Goal: Information Seeking & Learning: Check status

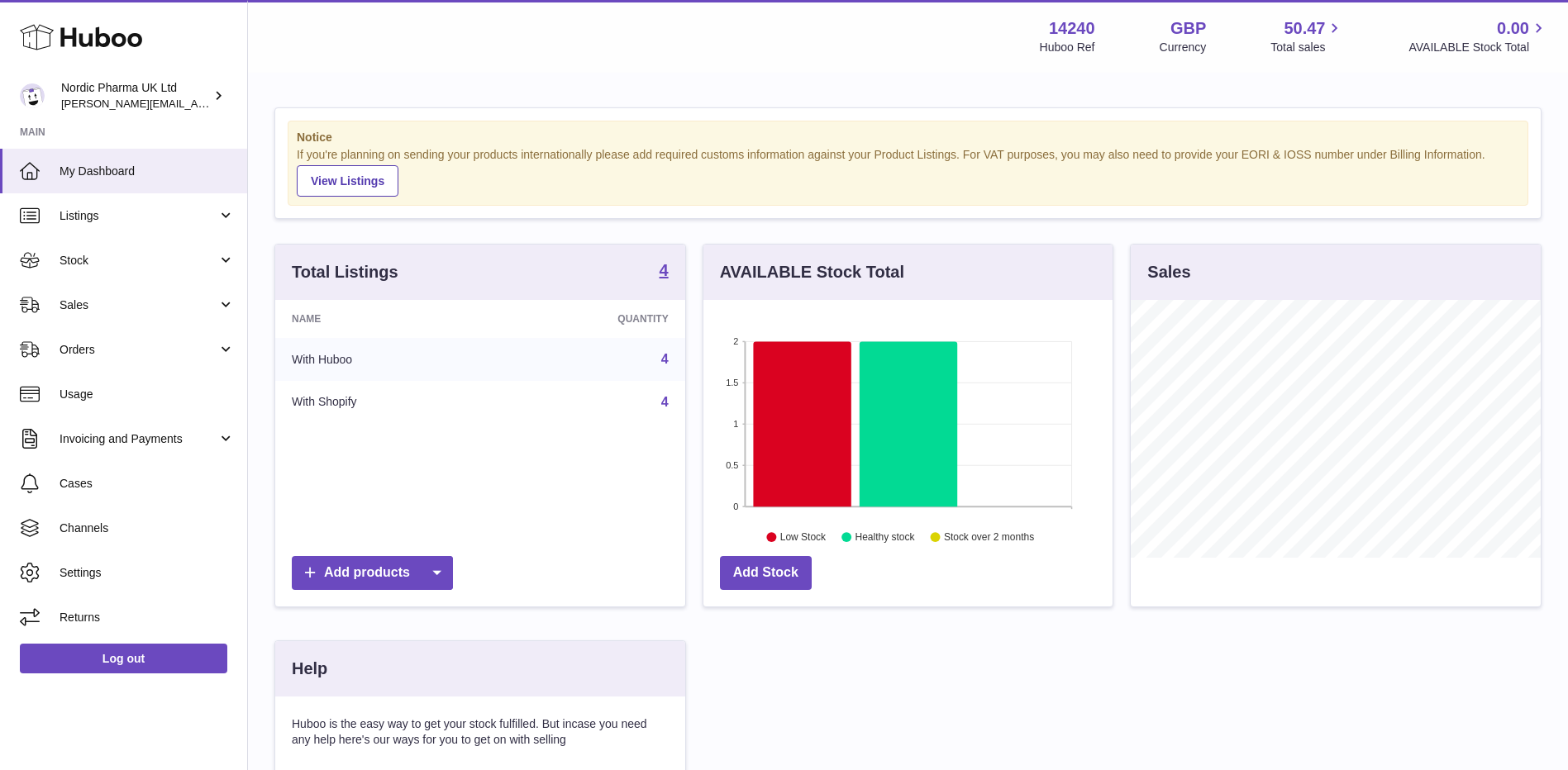
scroll to position [257, 414]
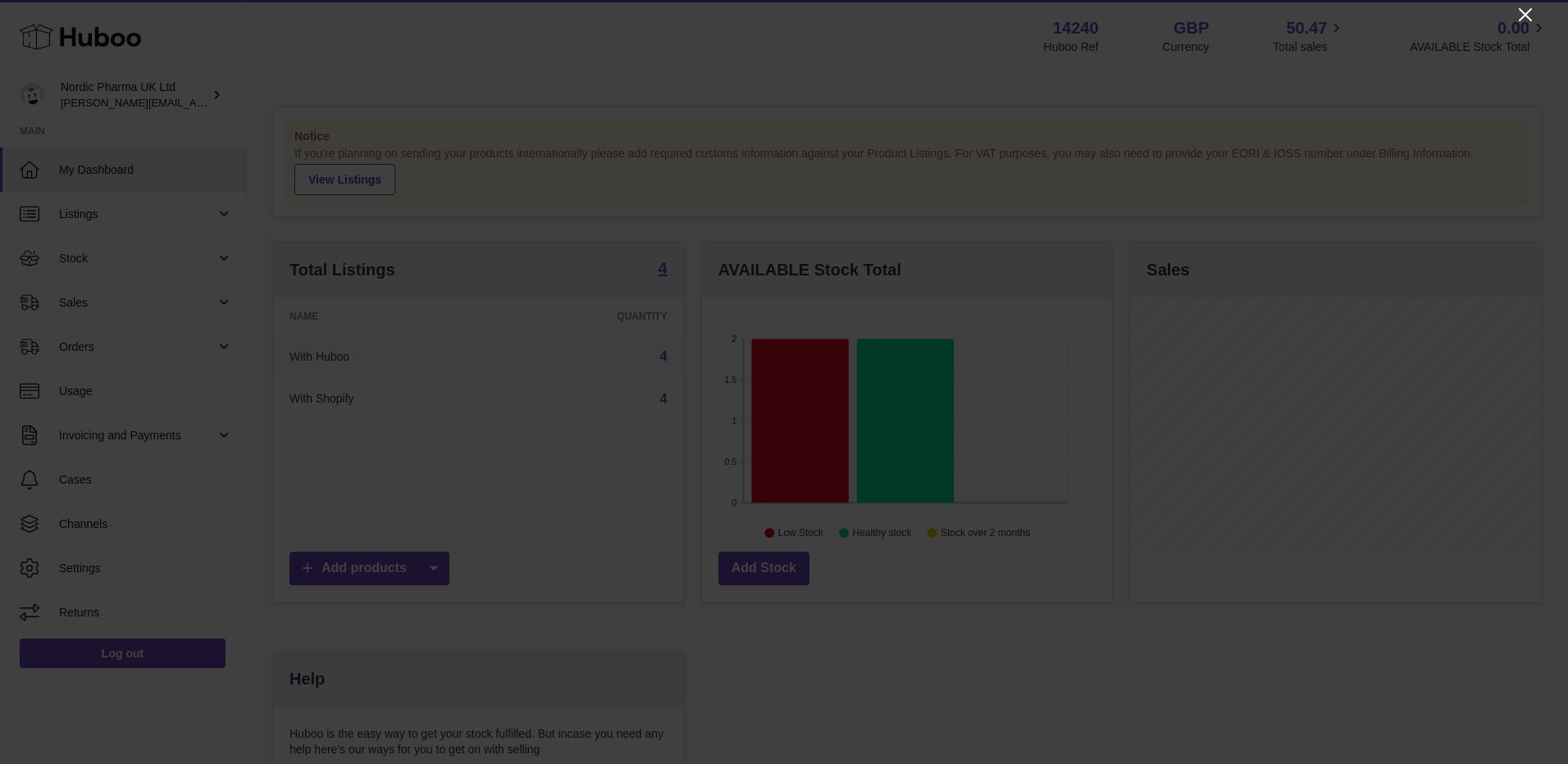
click at [1531, 17] on icon "Close" at bounding box center [1526, 15] width 20 height 19
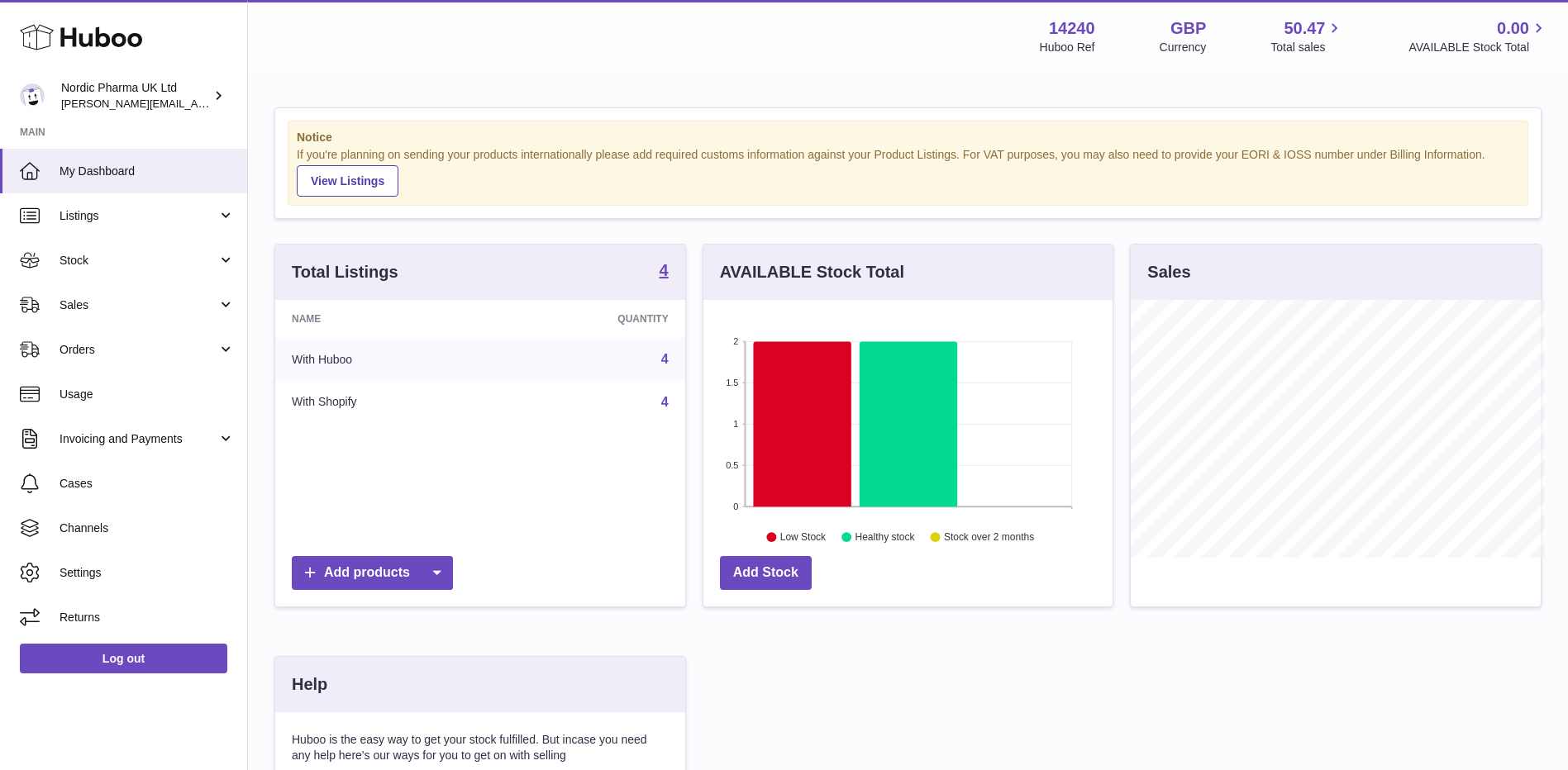
scroll to position [825976, 826088]
click at [211, 303] on span "Sales" at bounding box center [139, 305] width 158 height 16
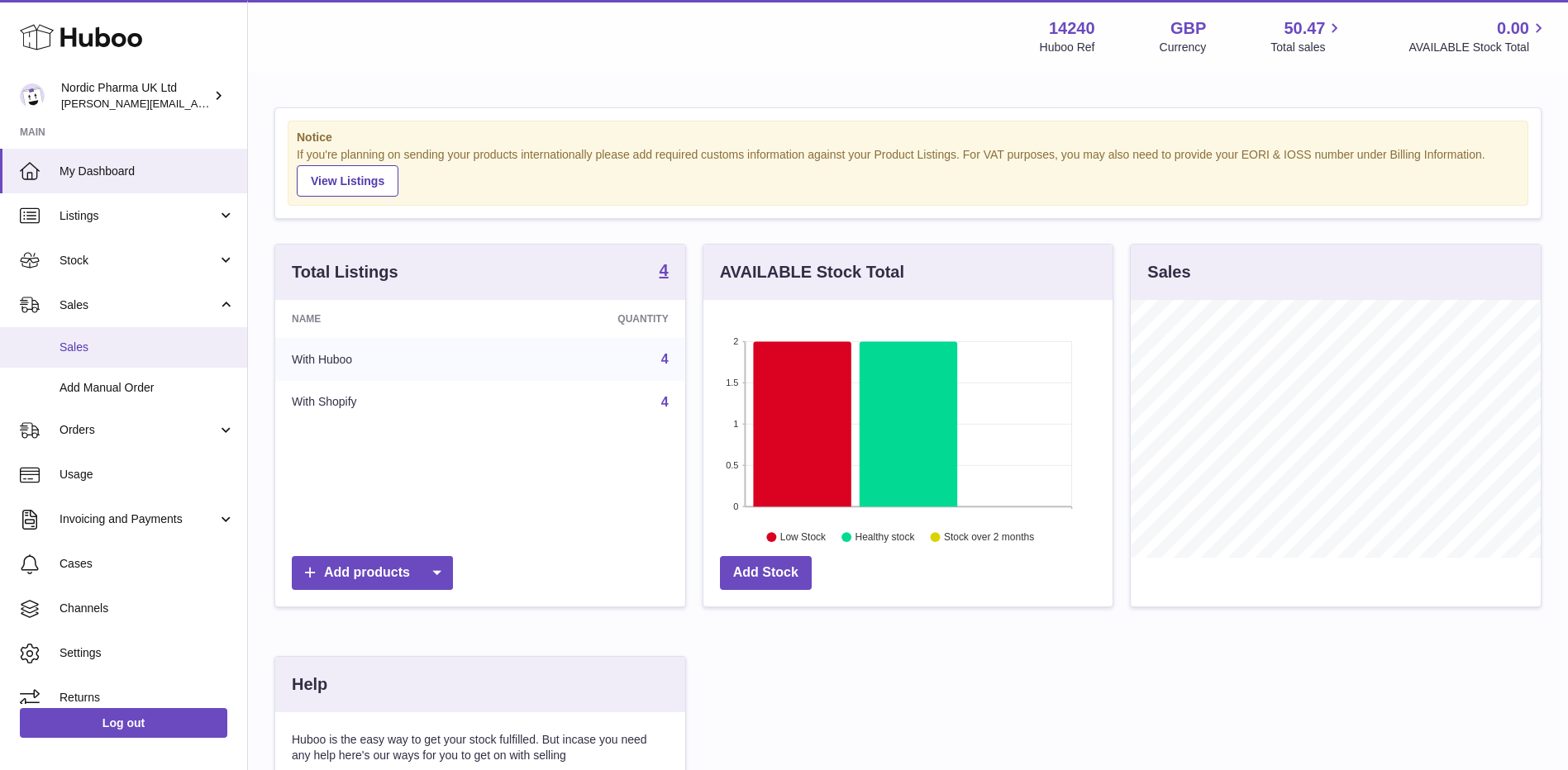
click at [137, 354] on span "Sales" at bounding box center [147, 348] width 175 height 16
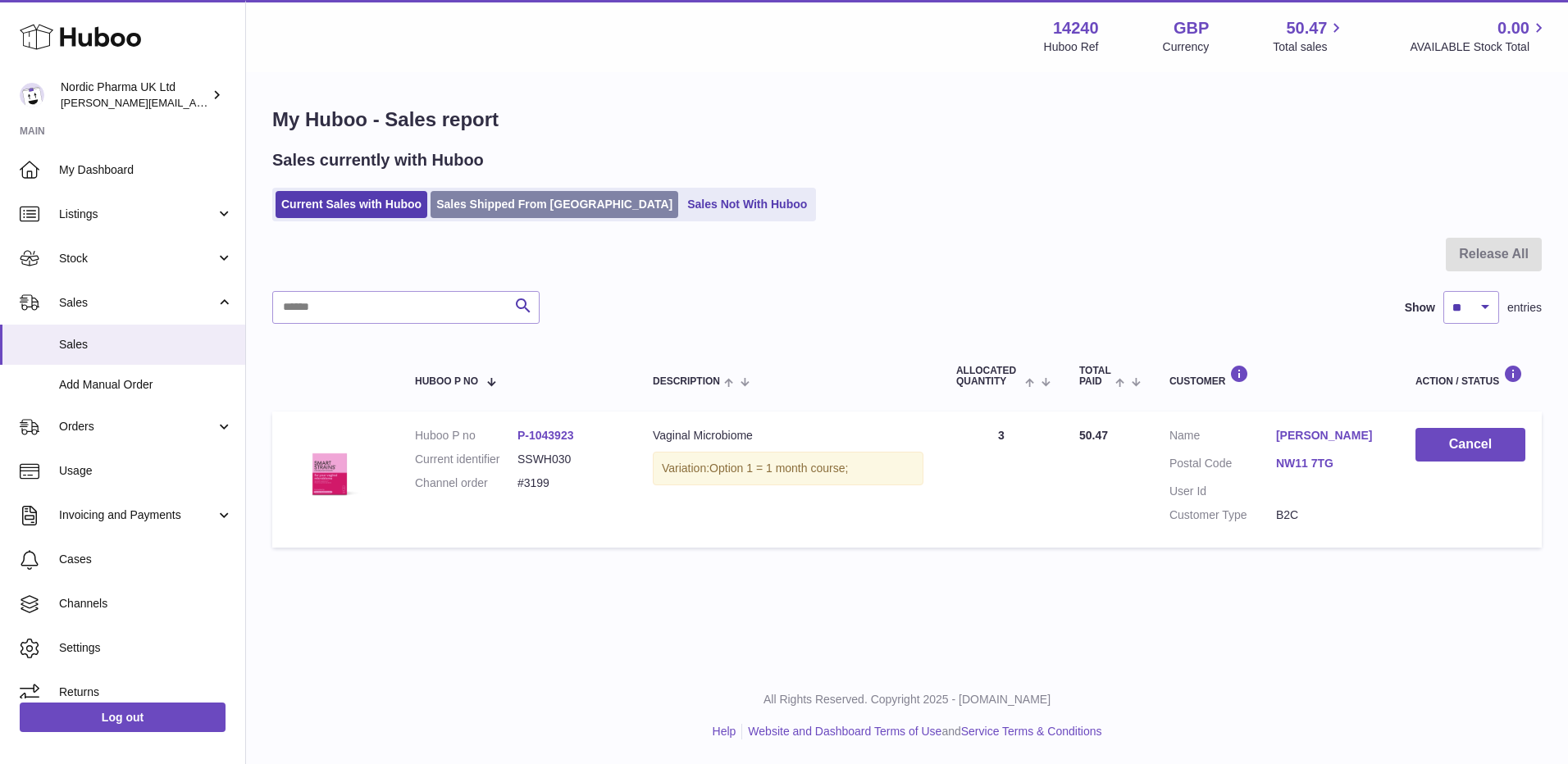
click at [552, 212] on link "Sales Shipped From Huboo" at bounding box center [555, 205] width 248 height 27
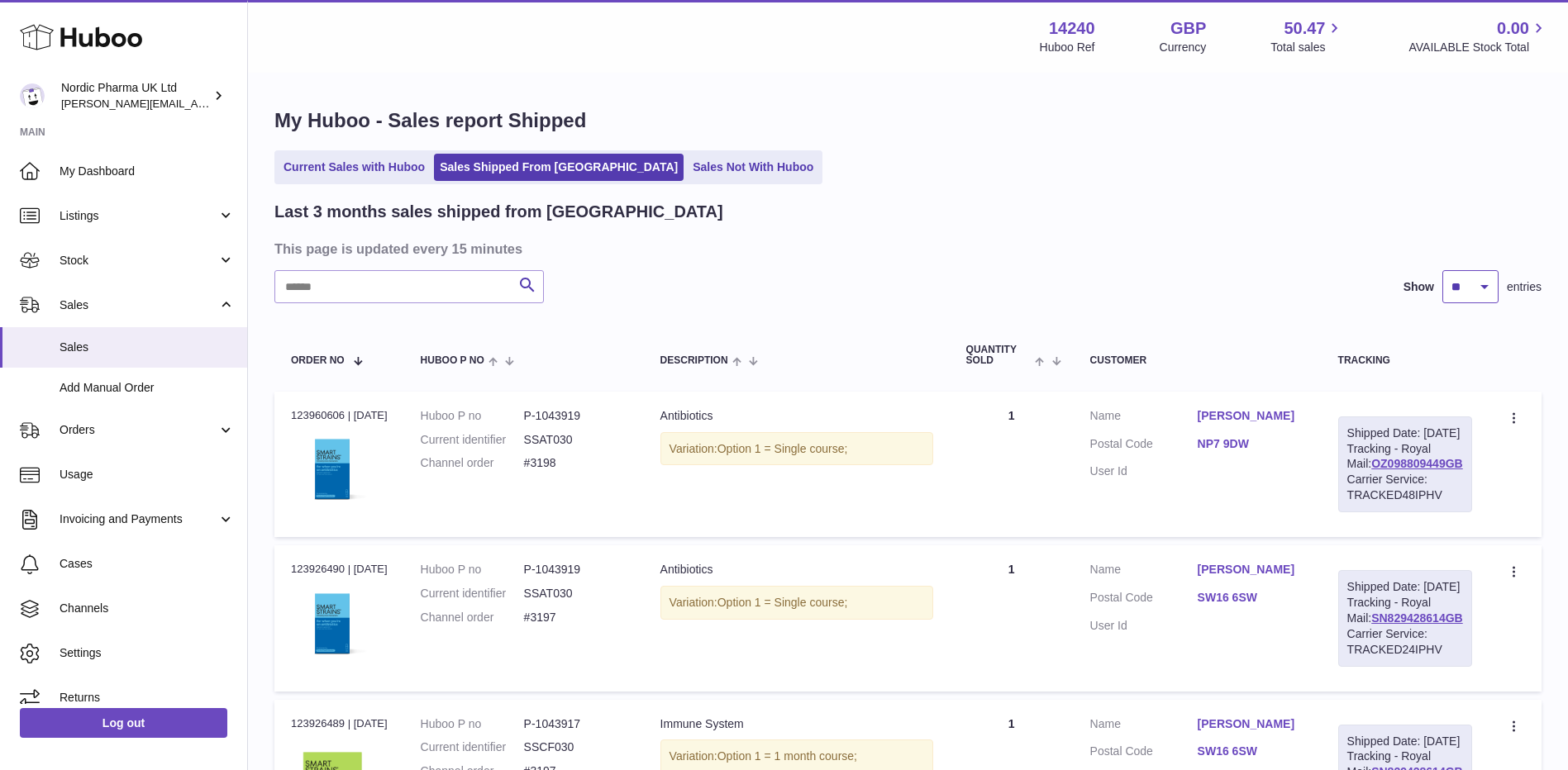
click at [1479, 283] on select "** ** **" at bounding box center [1470, 287] width 56 height 33
select select "**"
click at [1442, 270] on select "** ** **" at bounding box center [1470, 287] width 56 height 33
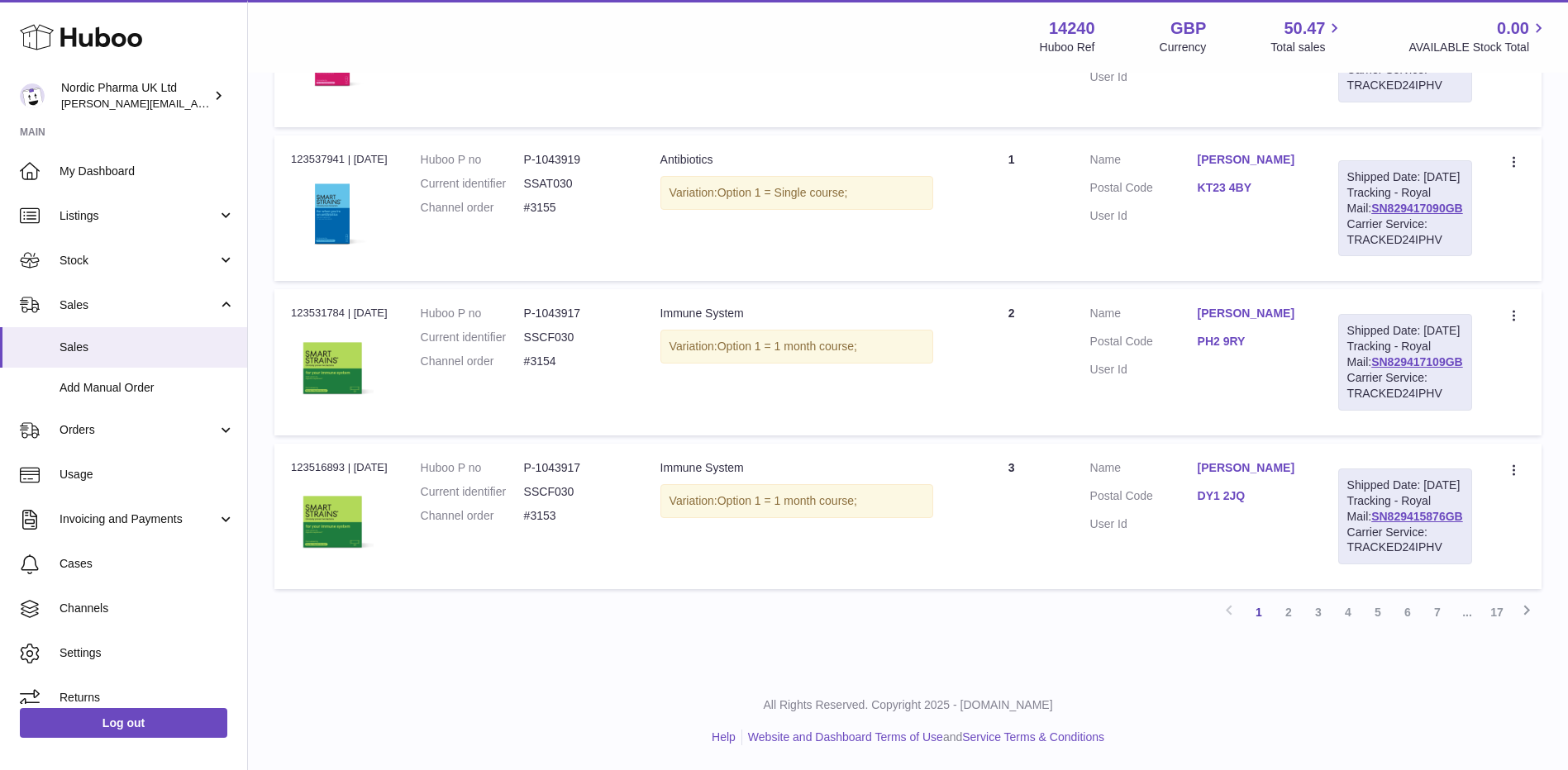
scroll to position [9057, 0]
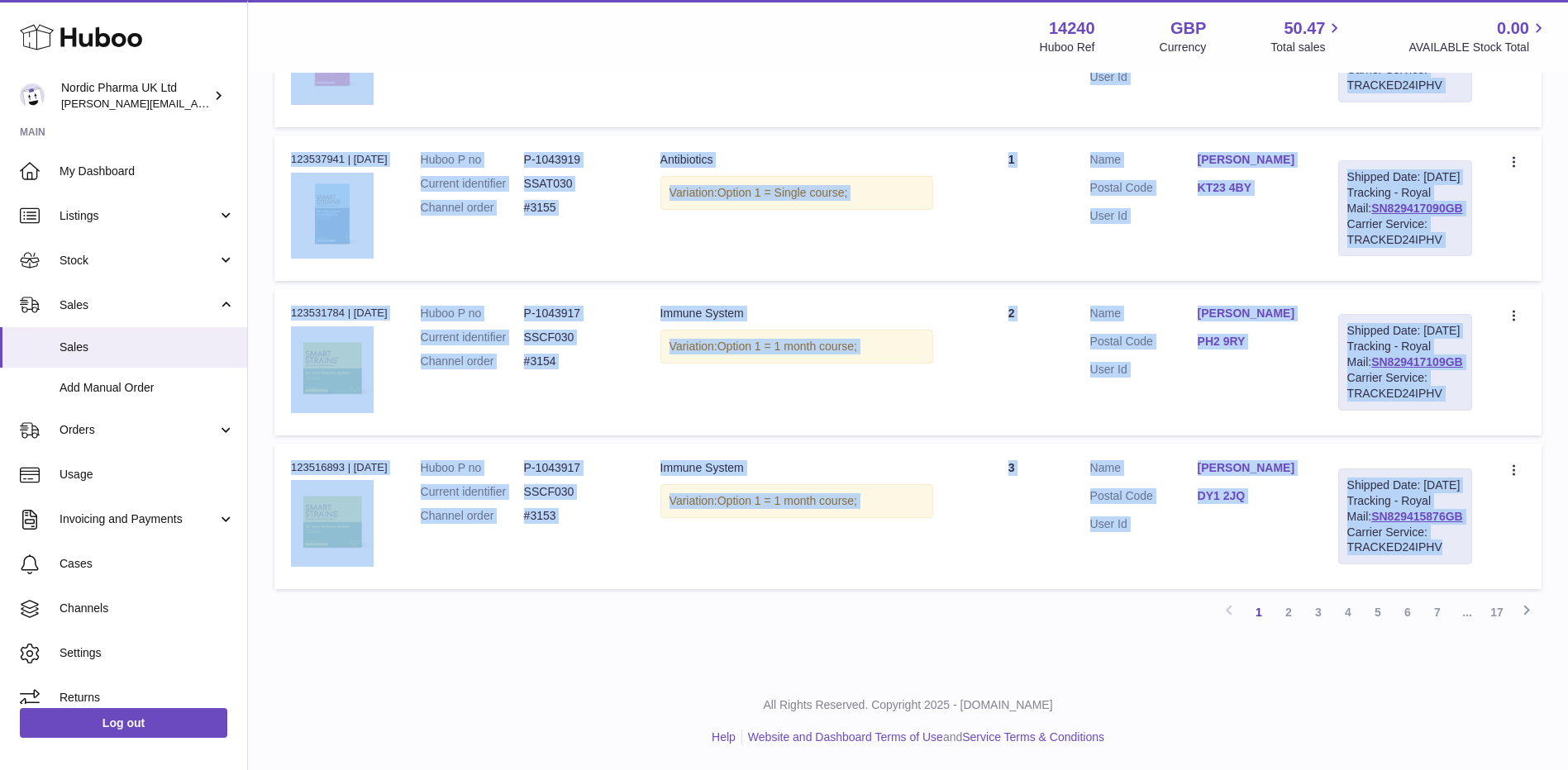
drag, startPoint x: 291, startPoint y: 488, endPoint x: 1467, endPoint y: 544, distance: 1177.3
copy tbody "123850802 | [DATE] Huboo P no P-1043917 Current identifier SSCF030 Channel orde…"
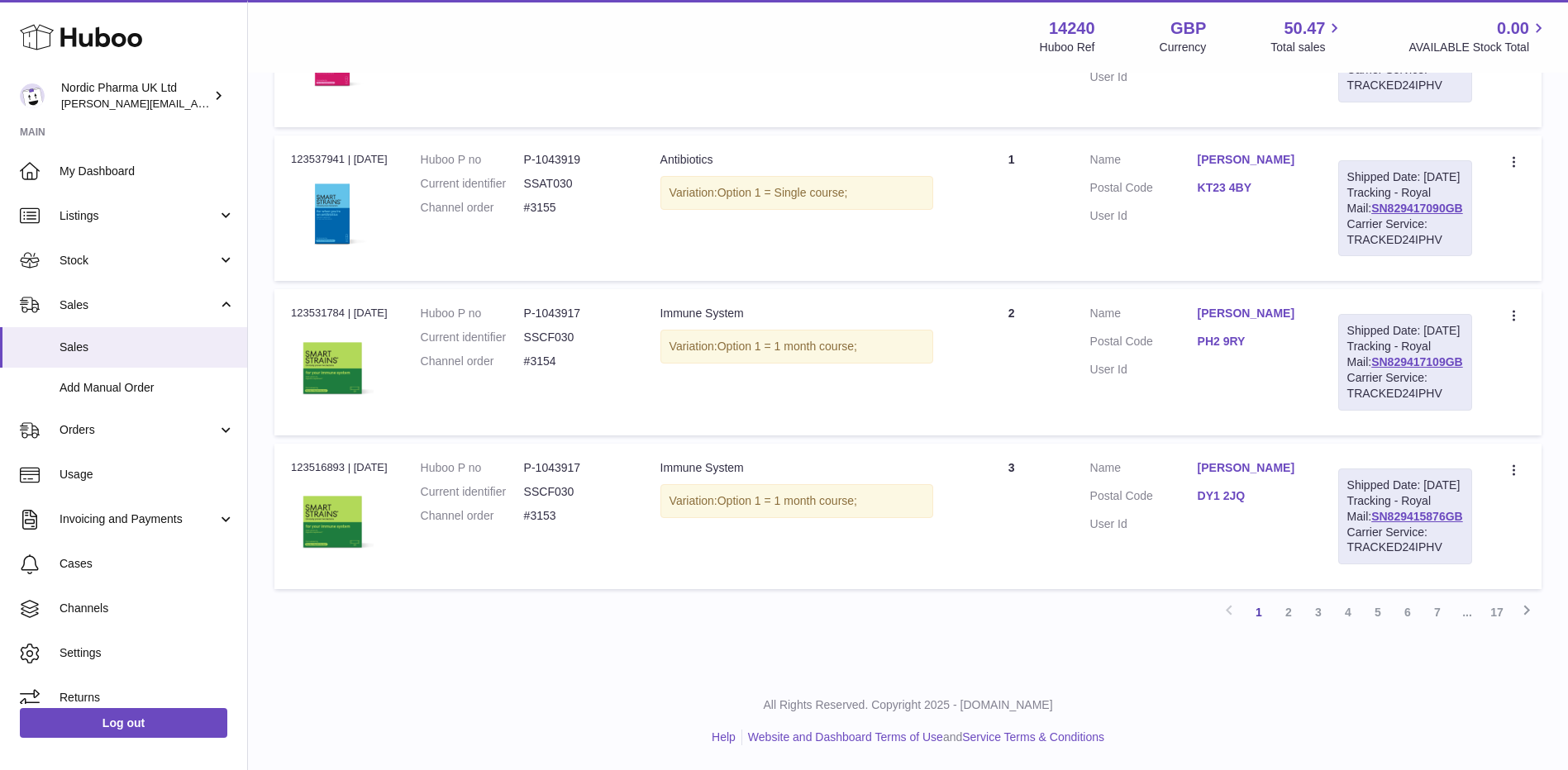
drag, startPoint x: 1292, startPoint y: 617, endPoint x: 1293, endPoint y: 627, distance: 10.0
click at [1292, 617] on link "2" at bounding box center [1288, 612] width 29 height 29
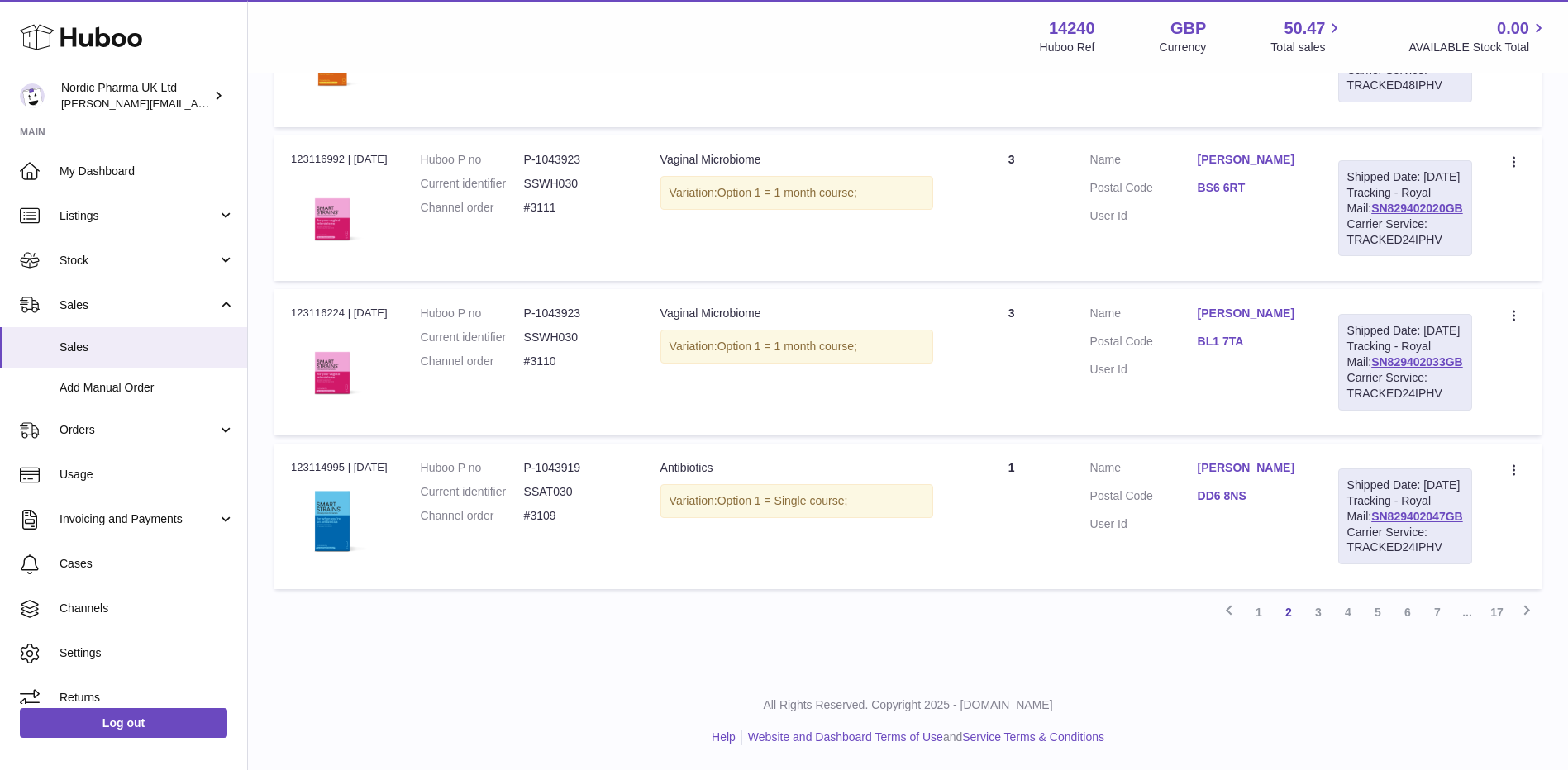
scroll to position [9057, 0]
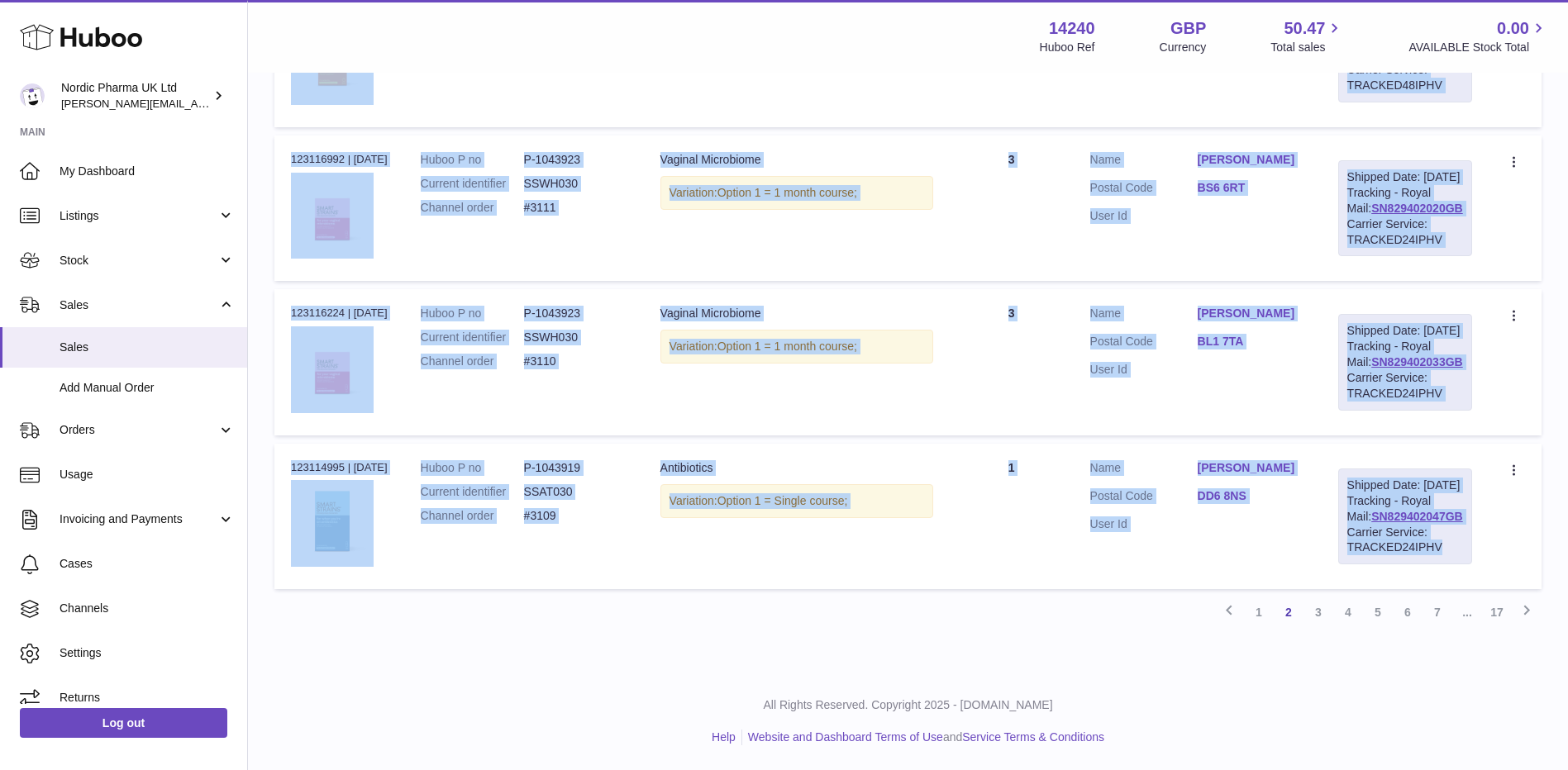
drag, startPoint x: 292, startPoint y: 341, endPoint x: 1461, endPoint y: 556, distance: 1188.6
copy tbody "123513031 | [DATE] Huboo P no P-1043919 Current identifier SSAT030 Channel orde…"
drag, startPoint x: 1318, startPoint y: 617, endPoint x: 1312, endPoint y: 636, distance: 19.9
click at [1318, 617] on link "3" at bounding box center [1318, 612] width 29 height 29
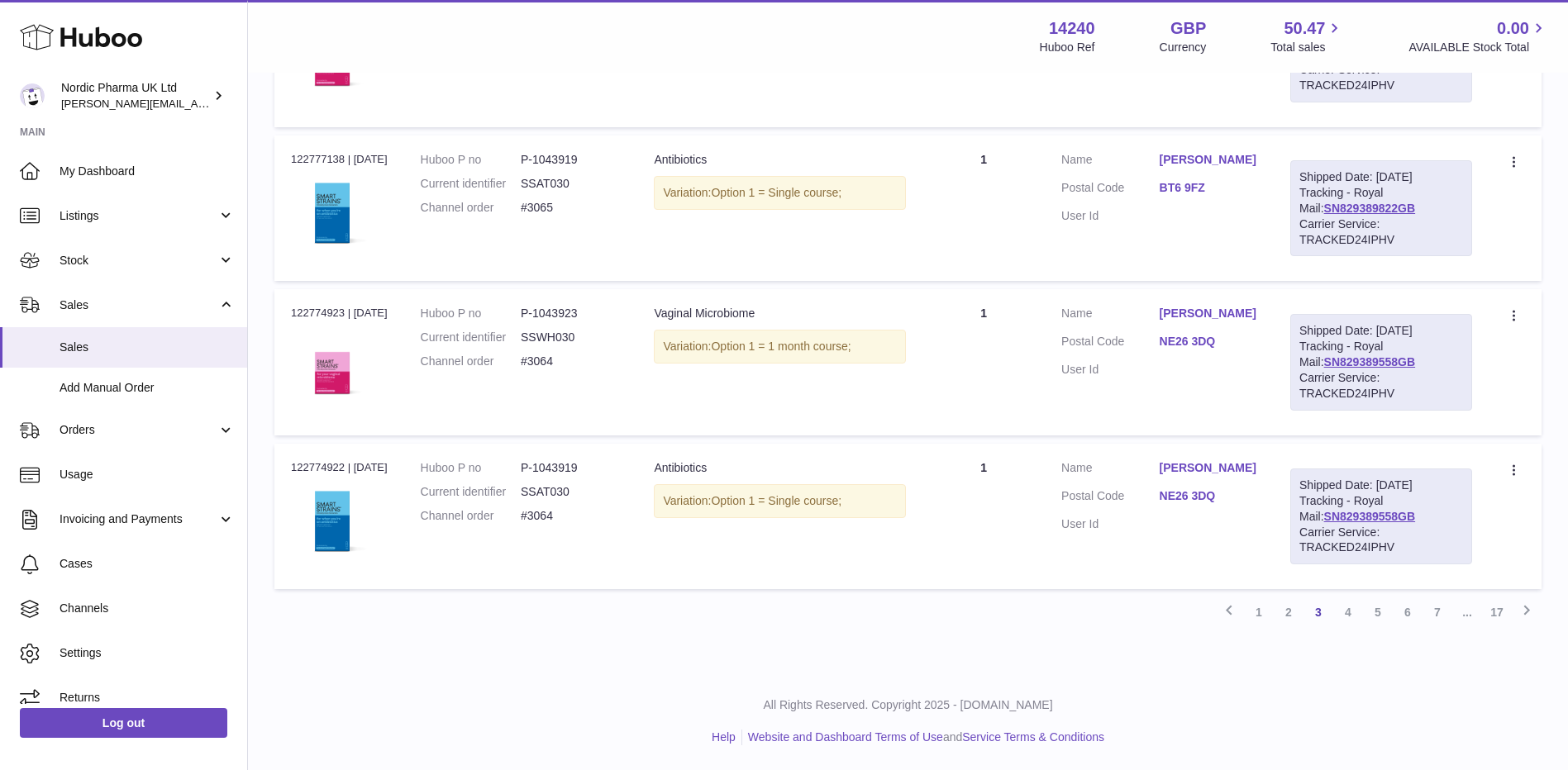
scroll to position [9057, 0]
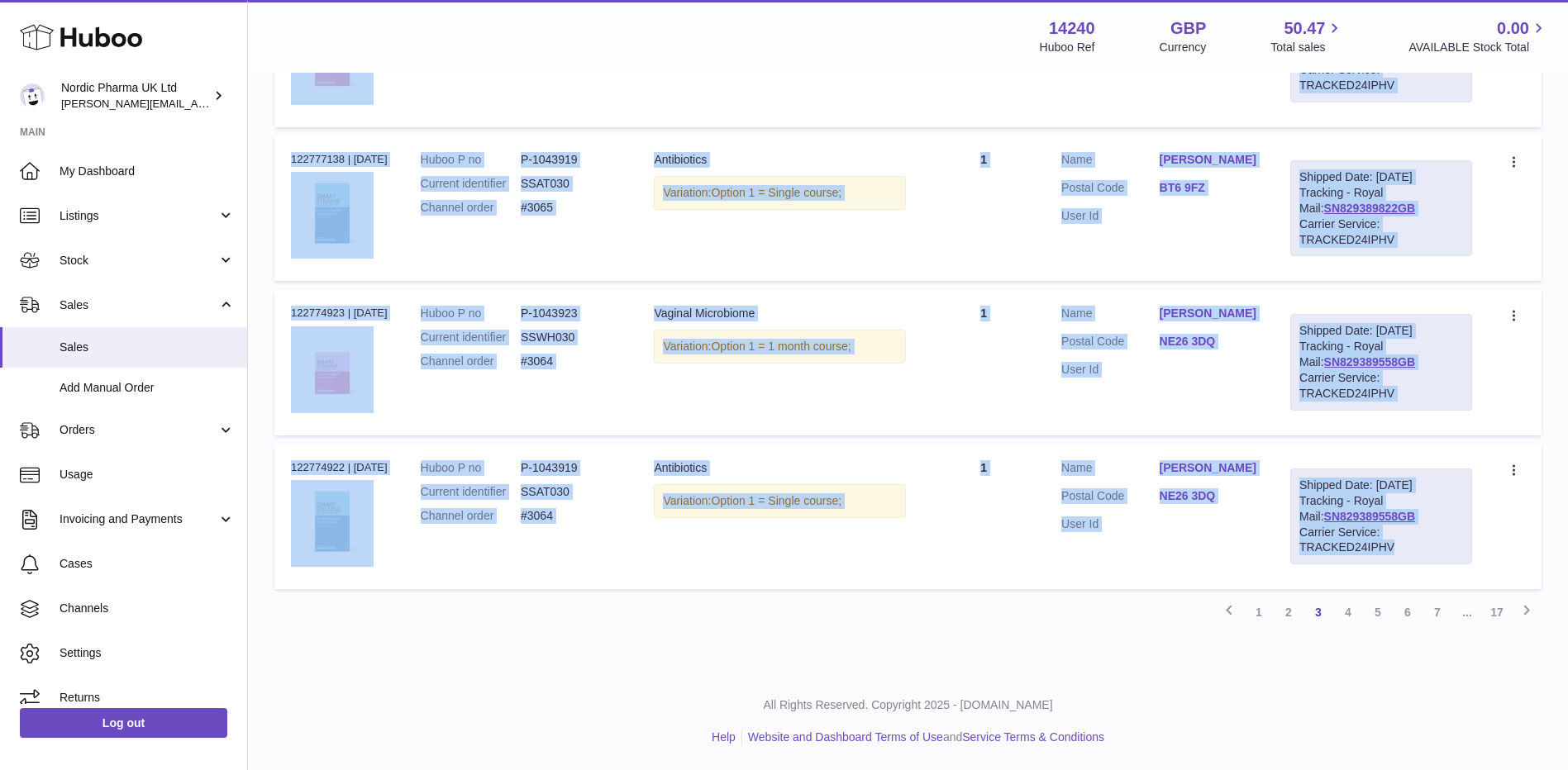
drag, startPoint x: 292, startPoint y: 338, endPoint x: 1471, endPoint y: 555, distance: 1198.8
copy tbody "123114994 | [DATE] Huboo P no P-1043923 Current identifier SSWH030 Channel orde…"
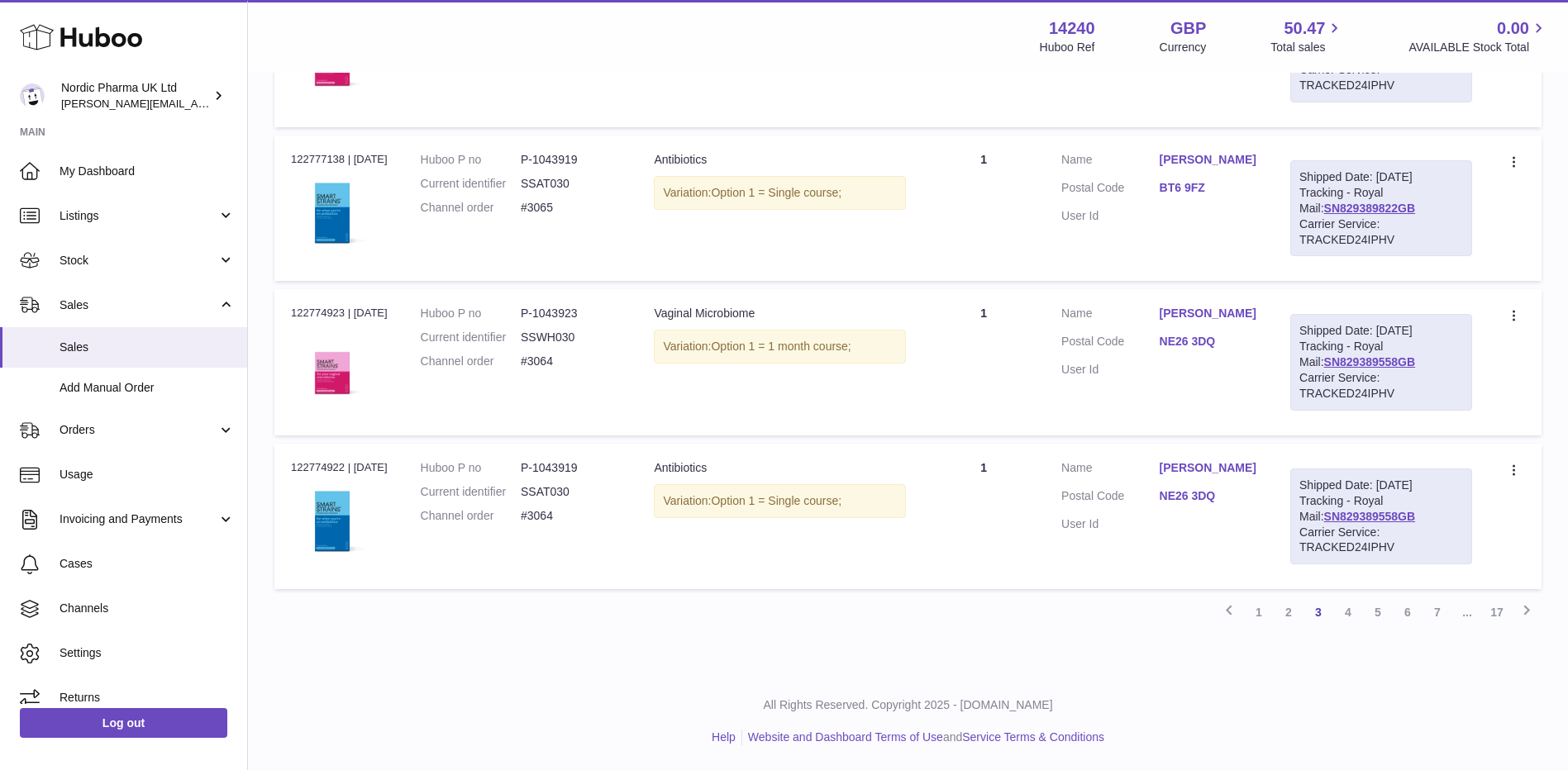
click at [1346, 611] on link "4" at bounding box center [1348, 612] width 29 height 29
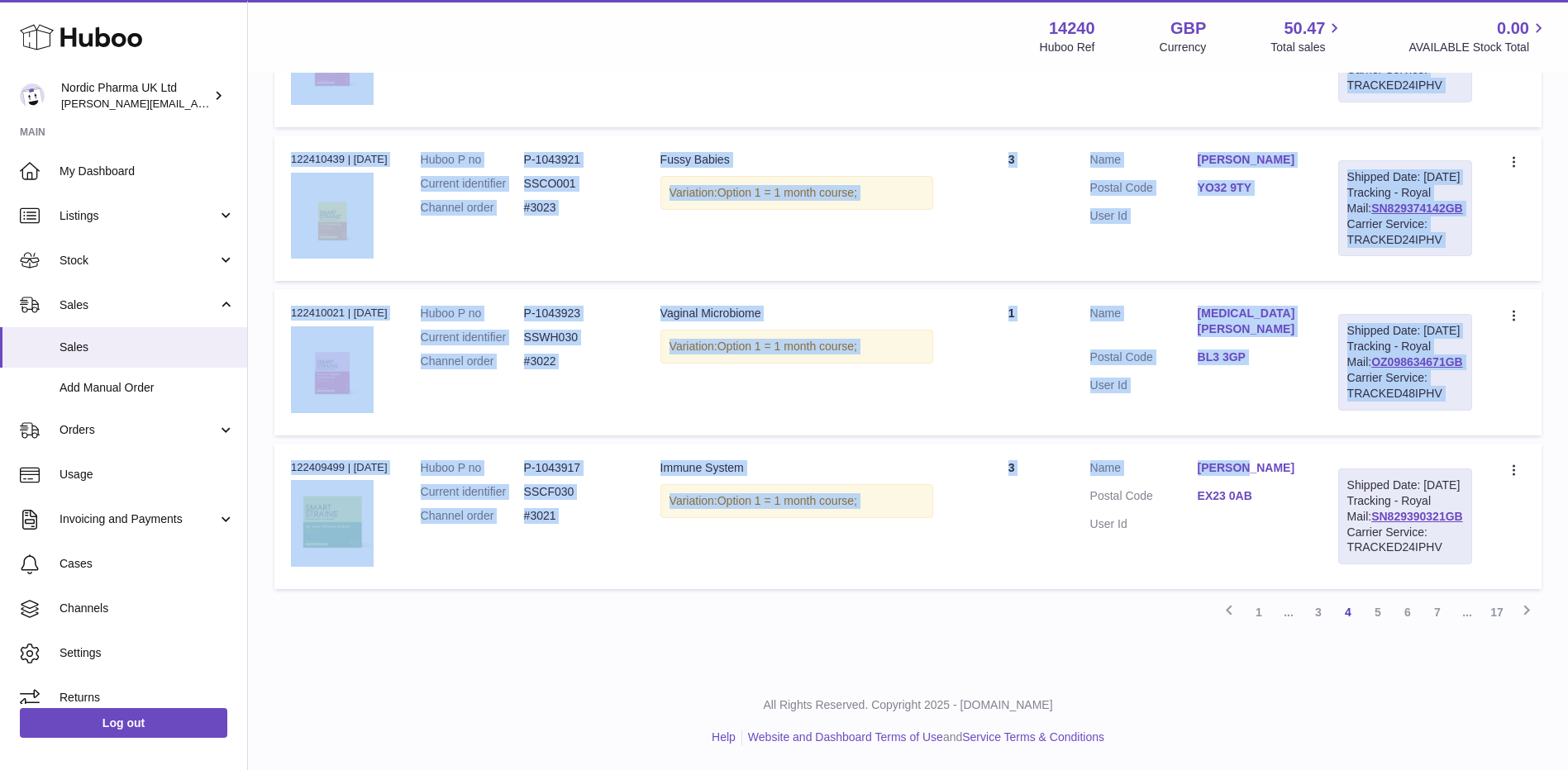
scroll to position [9057, 0]
drag, startPoint x: 289, startPoint y: 340, endPoint x: 1484, endPoint y: 557, distance: 1214.5
copy tbody "122745829 | [DATE] Huboo P no P-1043917 Current identifier SSCF030 Channel orde…"
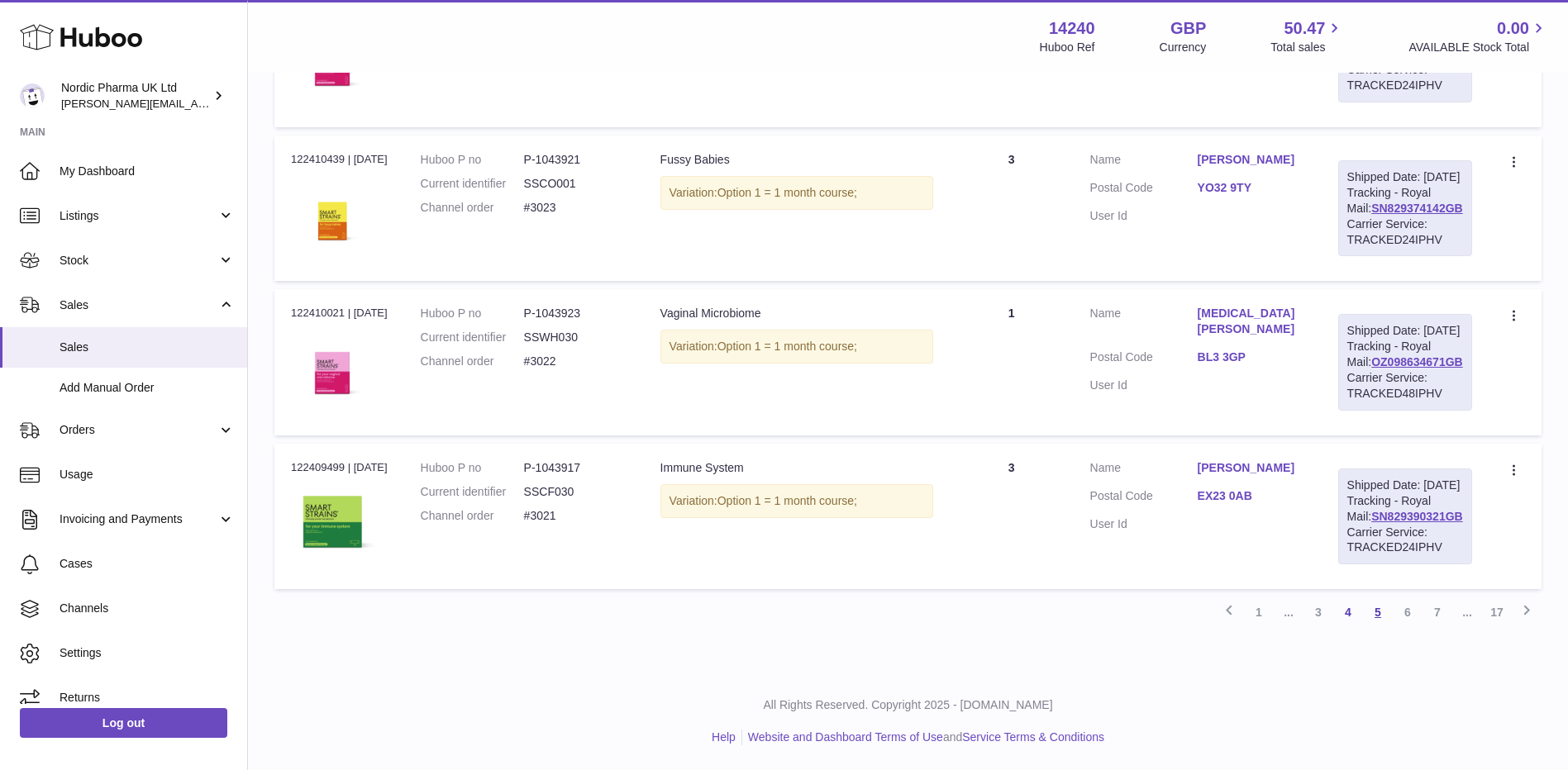
click at [1373, 611] on link "5" at bounding box center [1377, 612] width 29 height 29
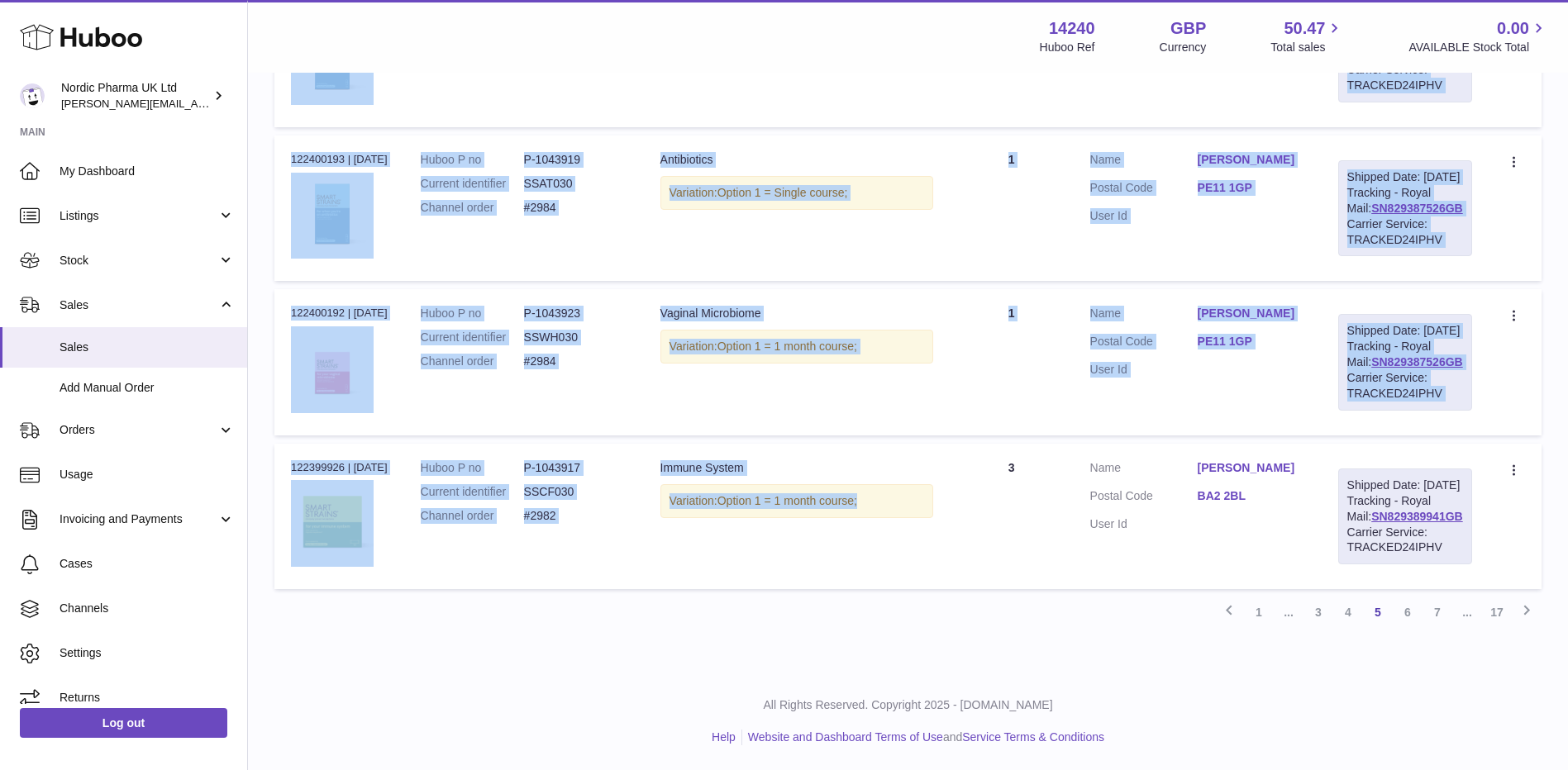
scroll to position [8278, 0]
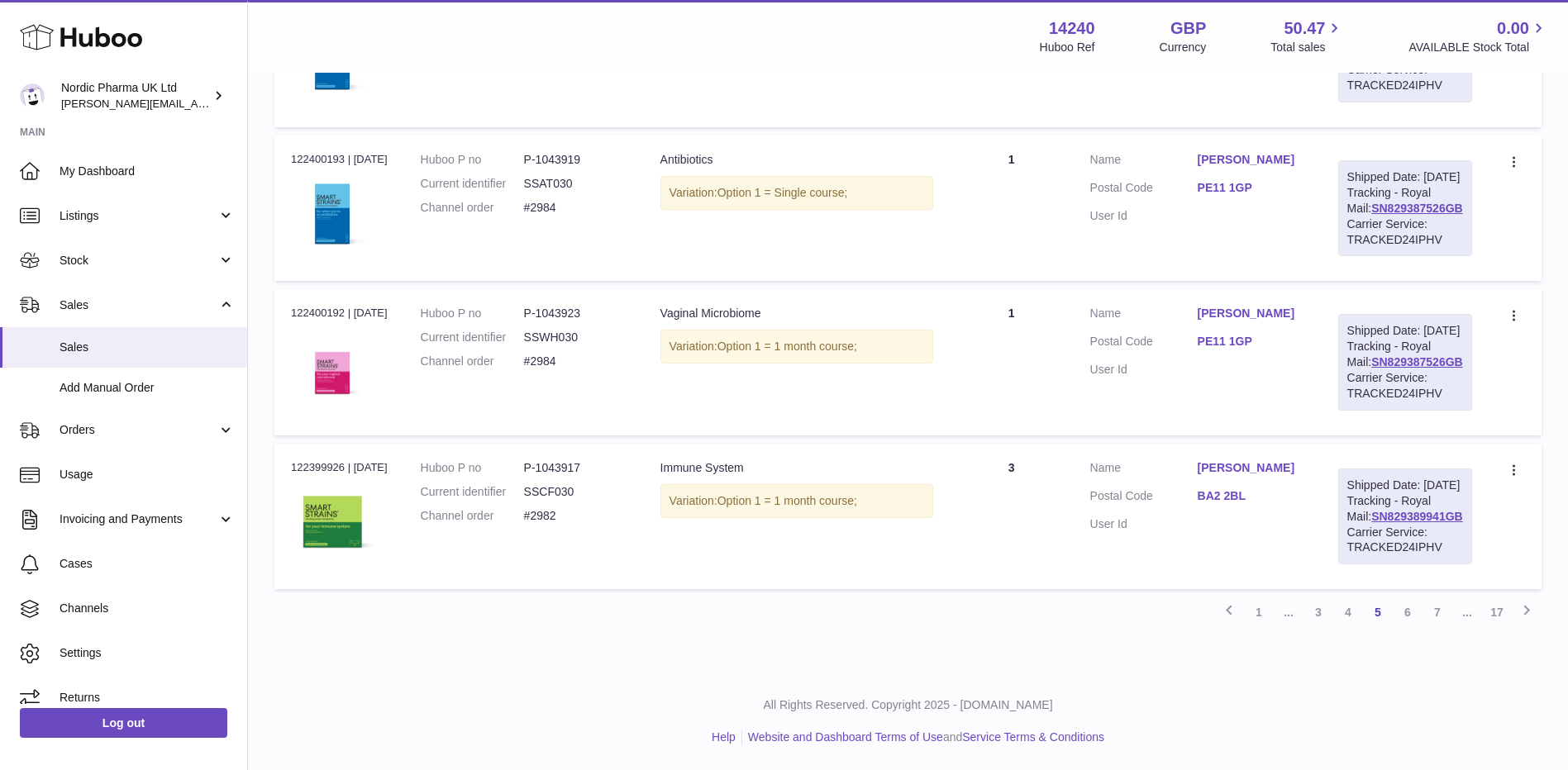
drag, startPoint x: 286, startPoint y: 339, endPoint x: 1490, endPoint y: 560, distance: 1224.1
copy table "Order No Huboo P no Description Quantity Sold Customer Tracking Order no"
click at [1407, 611] on link "6" at bounding box center [1408, 612] width 29 height 29
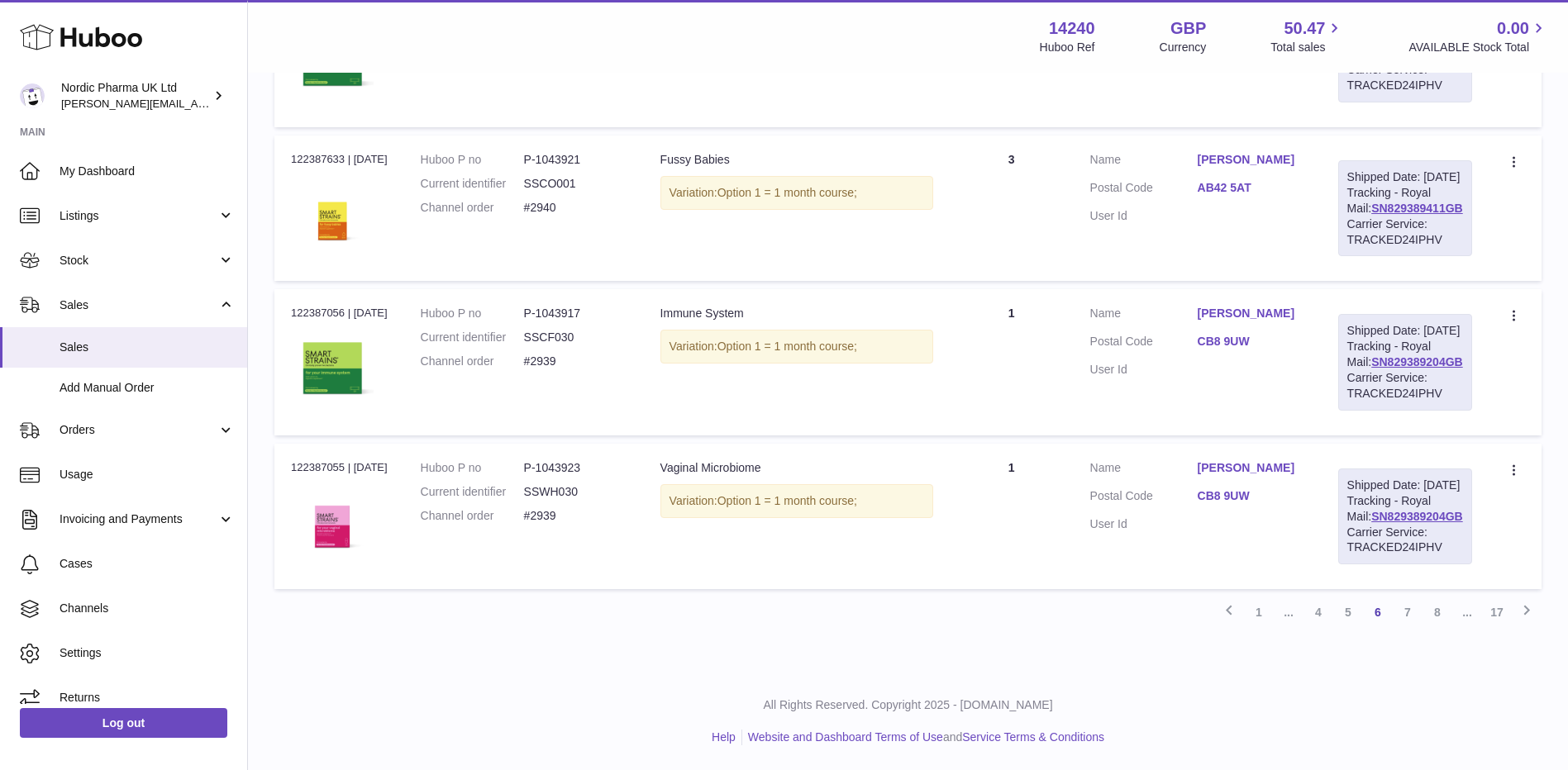
scroll to position [8278, 0]
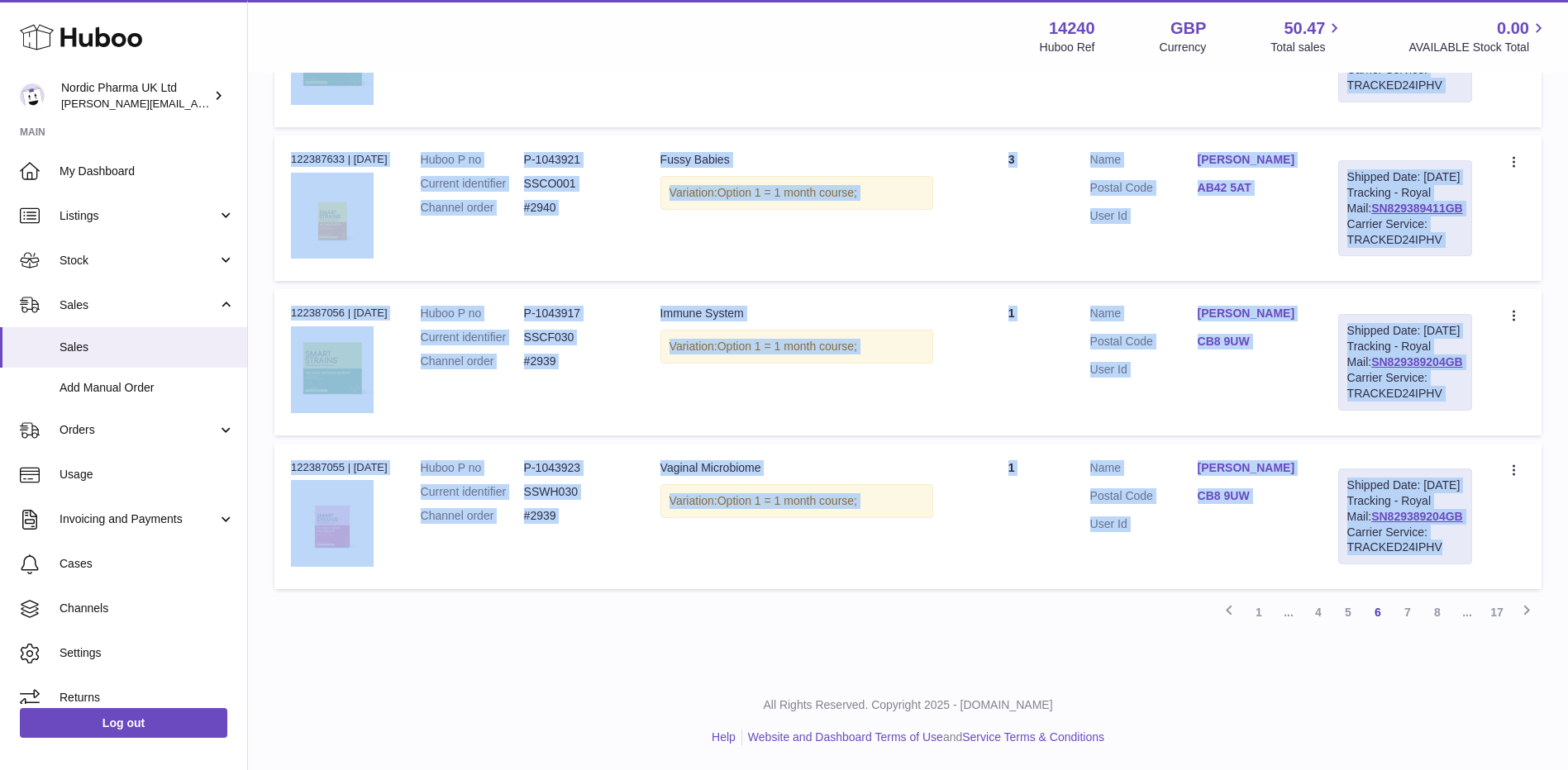
drag, startPoint x: 289, startPoint y: 342, endPoint x: 1468, endPoint y: 551, distance: 1197.4
copy tbody "122399925 | [DATE] Huboo P no P-1043917 Current identifier SSCF030 Channel orde…"
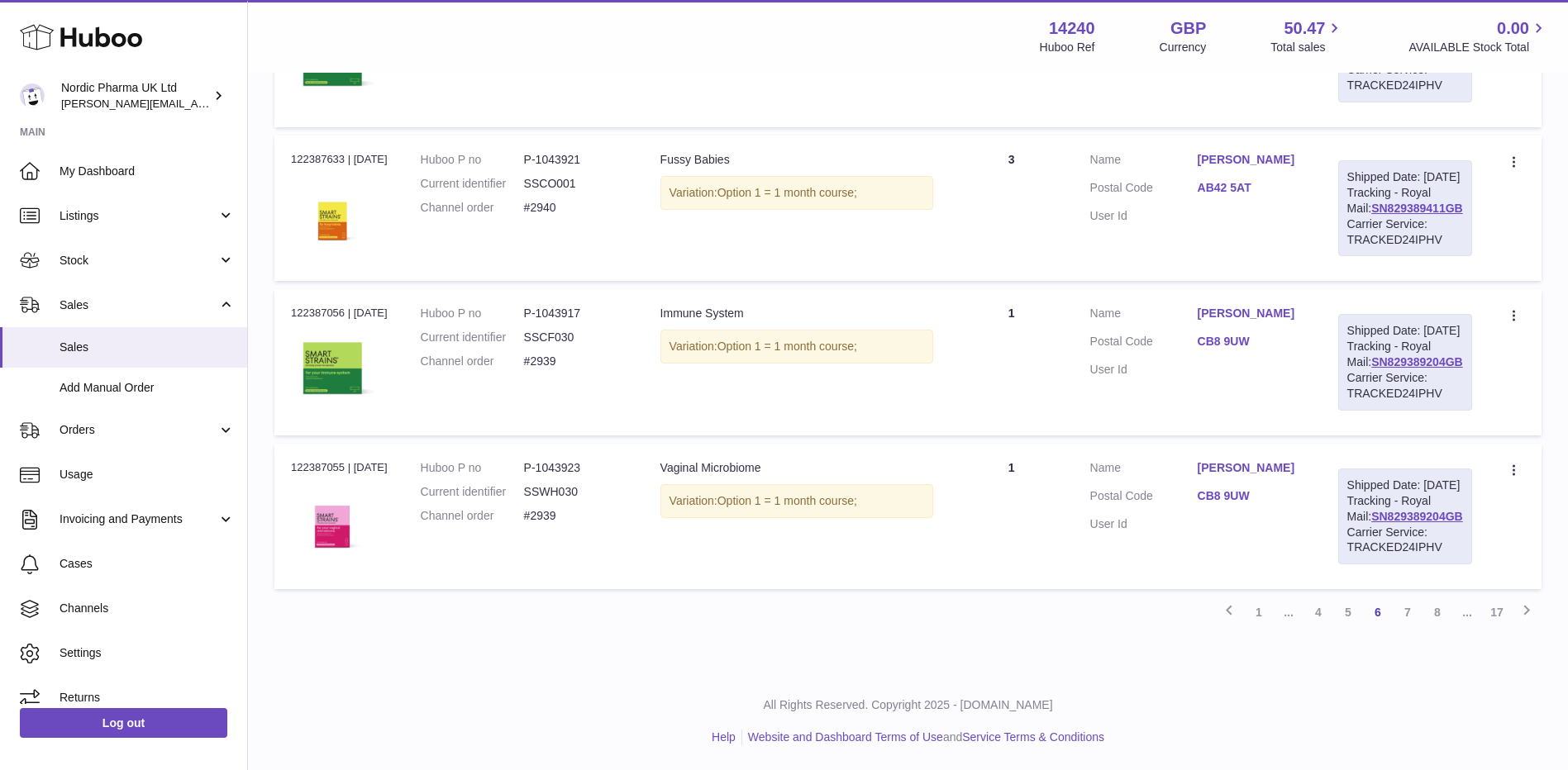
click at [1410, 620] on link "7" at bounding box center [1408, 612] width 29 height 29
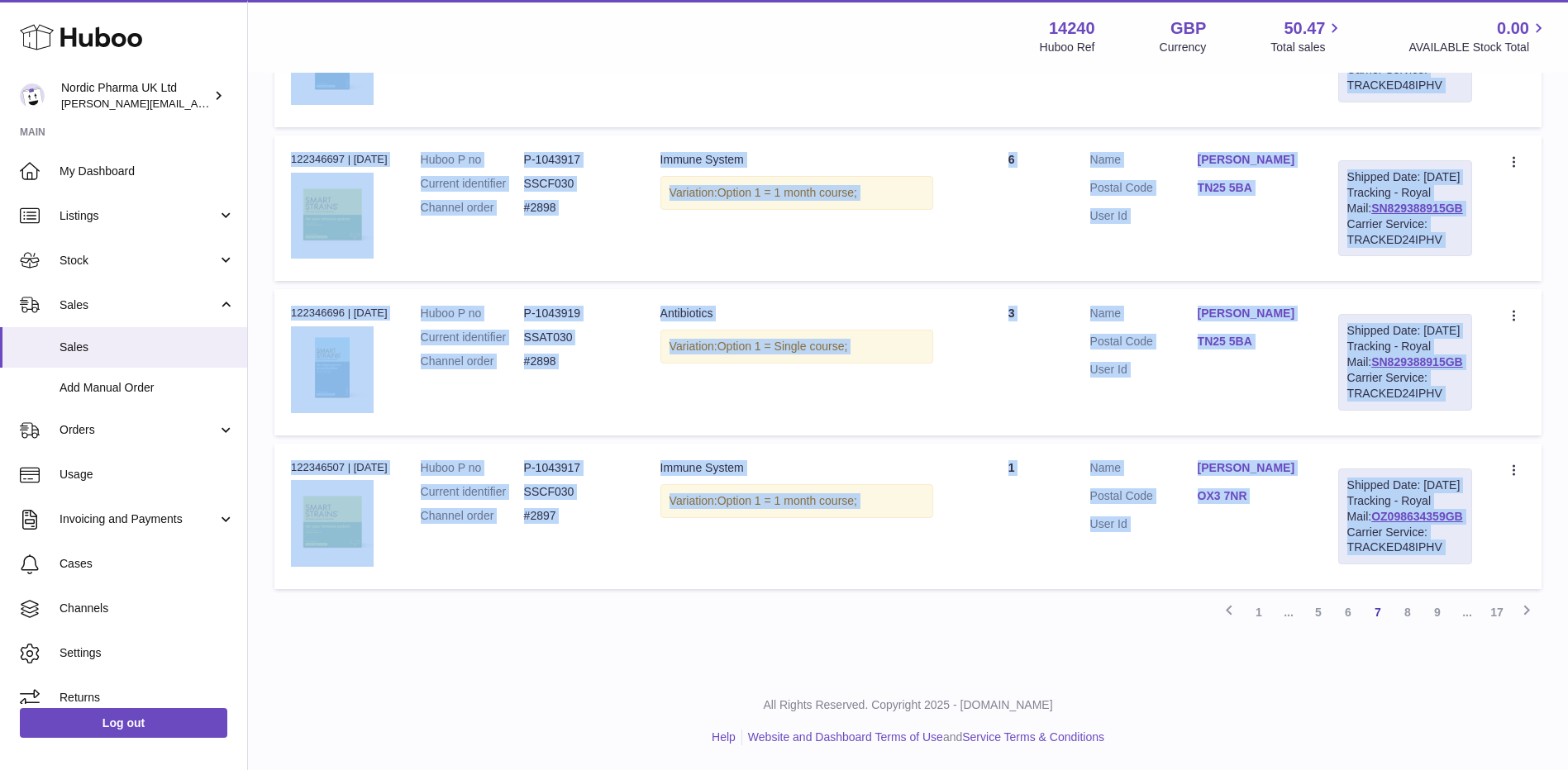
scroll to position [8278, 0]
drag, startPoint x: 287, startPoint y: 340, endPoint x: 1479, endPoint y: 539, distance: 1208.5
copy tbody "122385736 | [DATE] Huboo P no P-1043923 Current identifier SSWH030 Channel orde…"
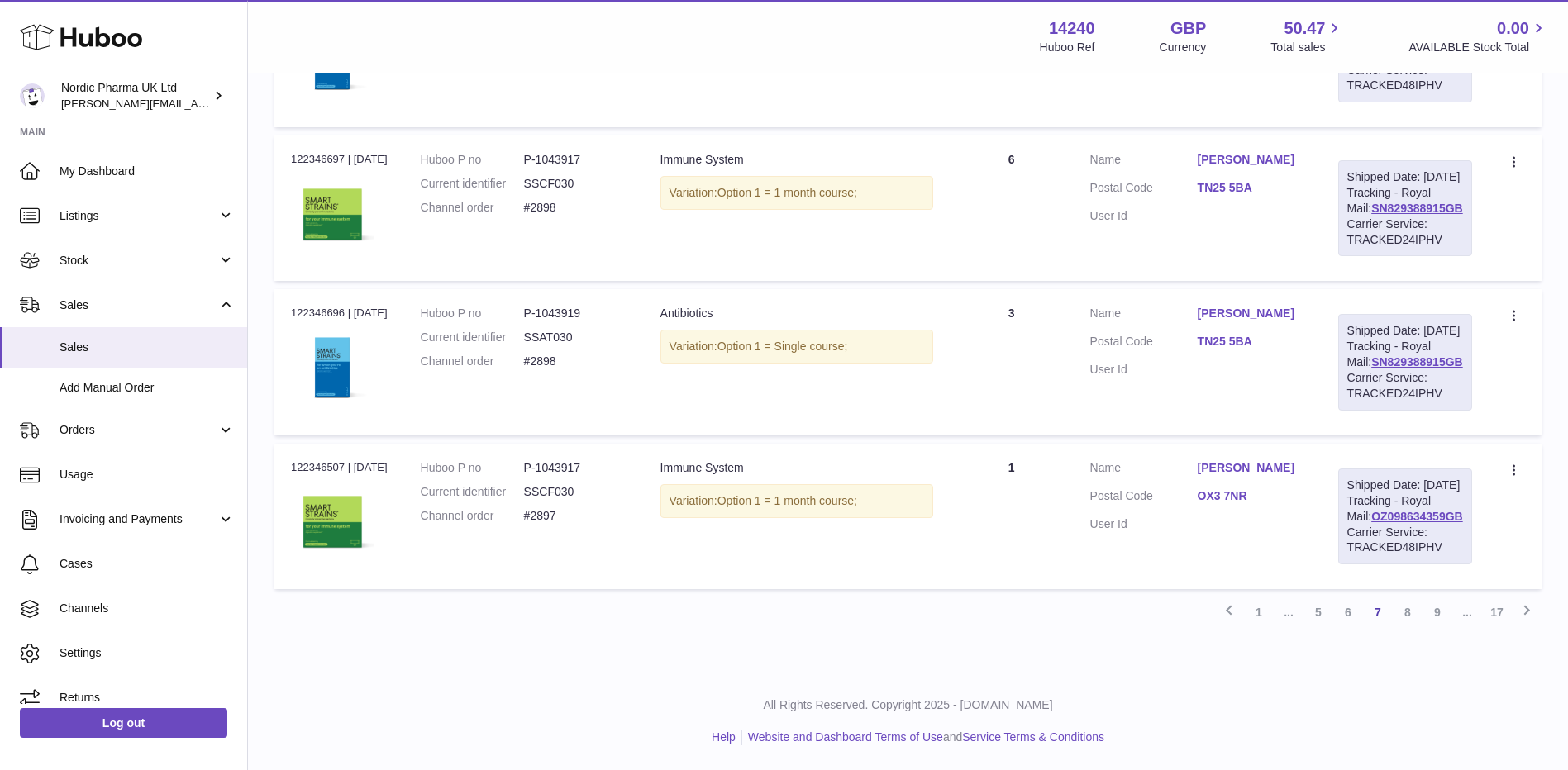
click at [1406, 612] on link "8" at bounding box center [1408, 612] width 29 height 29
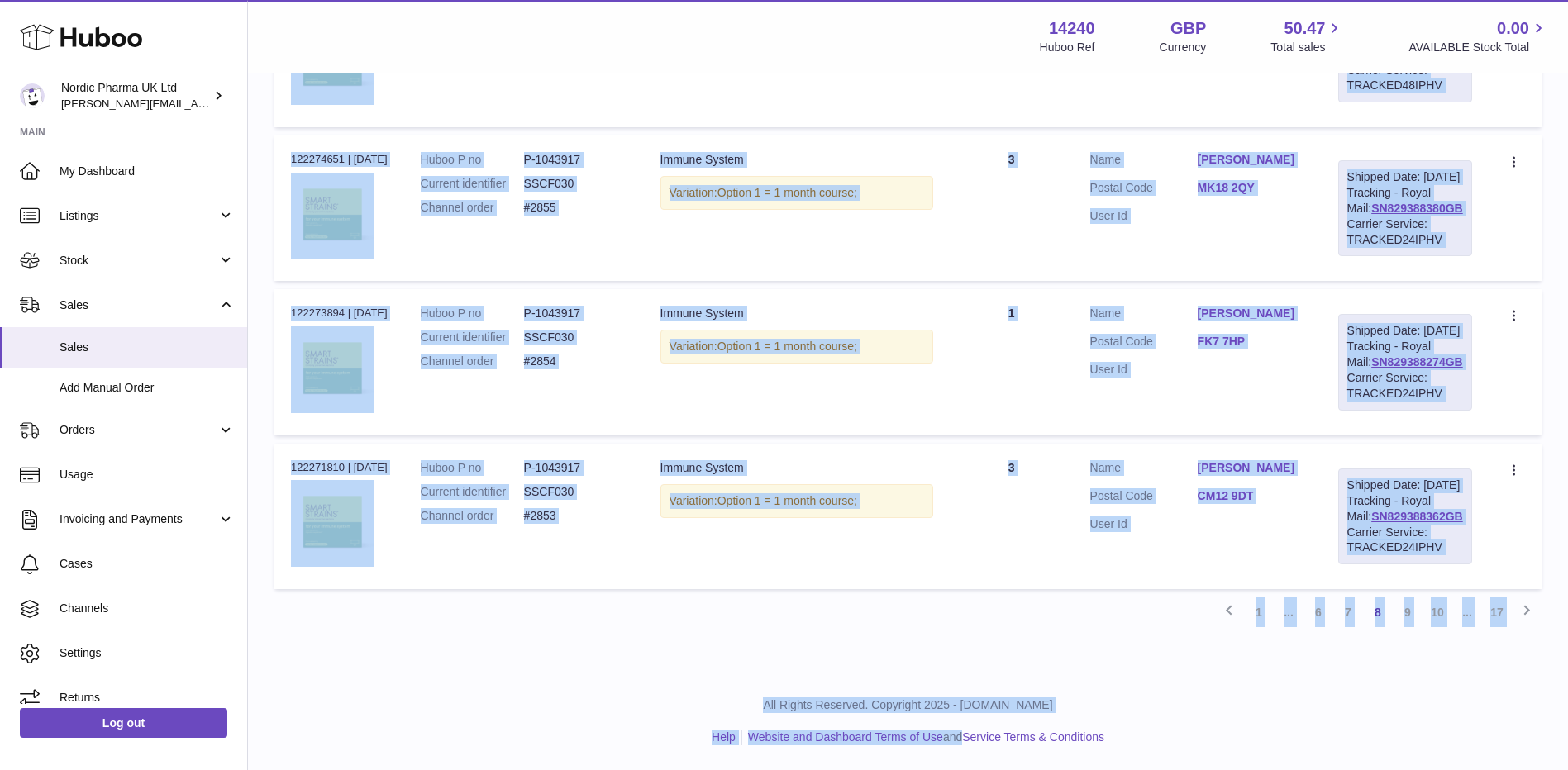
scroll to position [8278, 0]
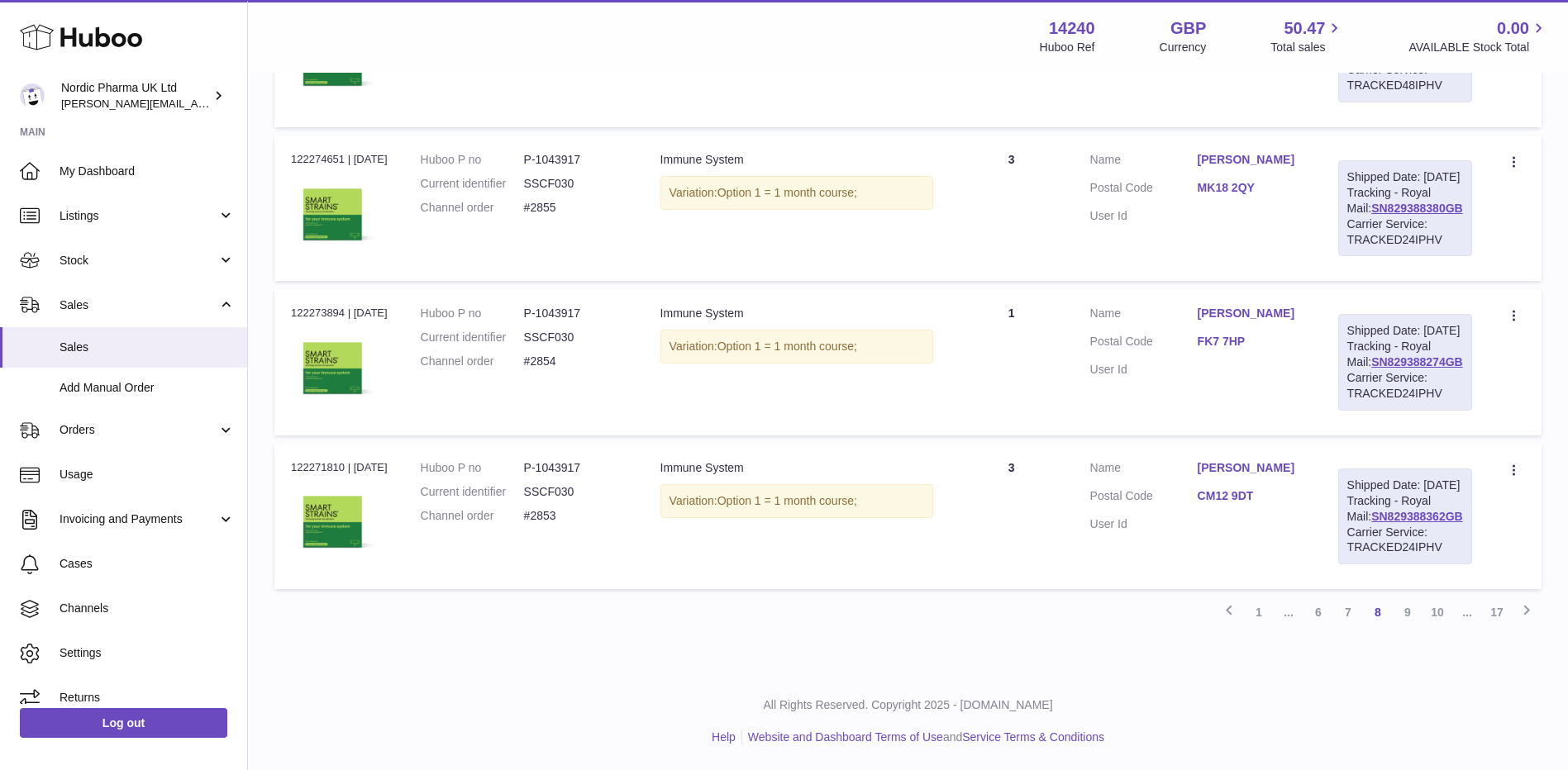
drag, startPoint x: 291, startPoint y: 340, endPoint x: 1500, endPoint y: 558, distance: 1228.5
copy table "Order No Huboo P no Description Quantity Sold Customer Tracking Order no"
click at [1414, 616] on link "9" at bounding box center [1408, 612] width 29 height 29
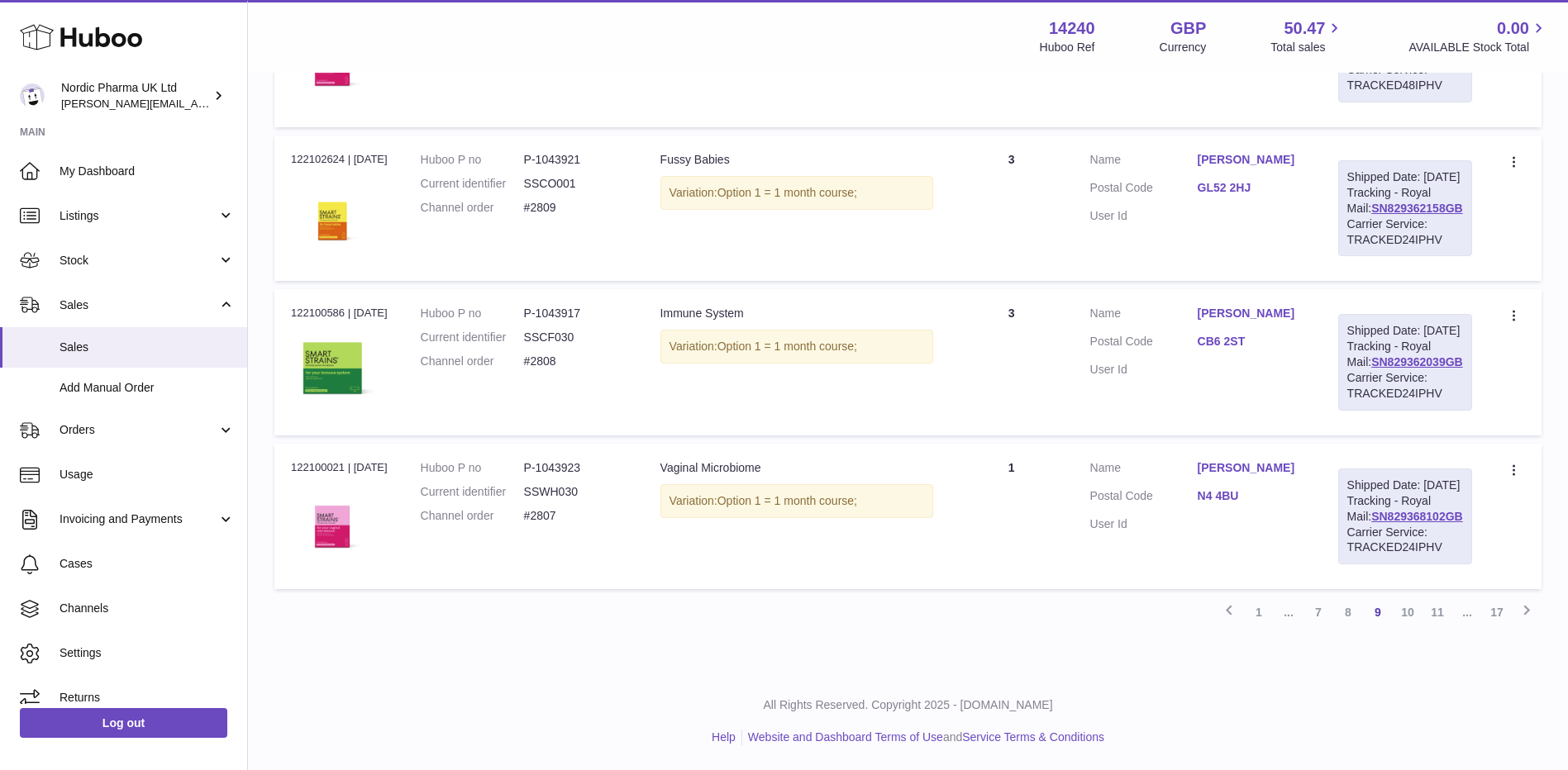
drag, startPoint x: 286, startPoint y: 339, endPoint x: 1509, endPoint y: 549, distance: 1240.9
copy table "Order No Huboo P no Description Quantity Sold Customer Tracking Order no"
click at [1404, 608] on link "10" at bounding box center [1408, 612] width 29 height 29
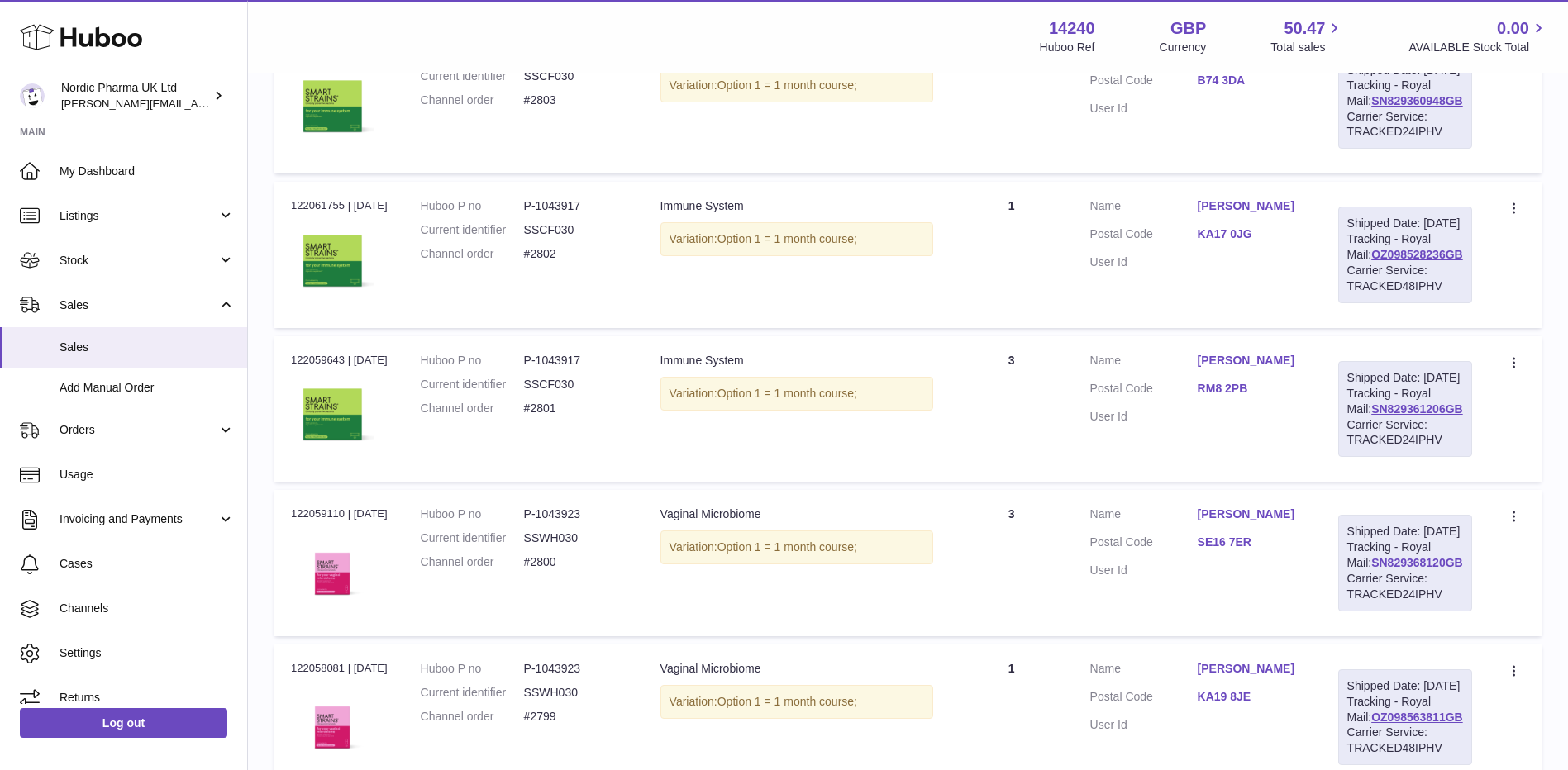
scroll to position [993, 0]
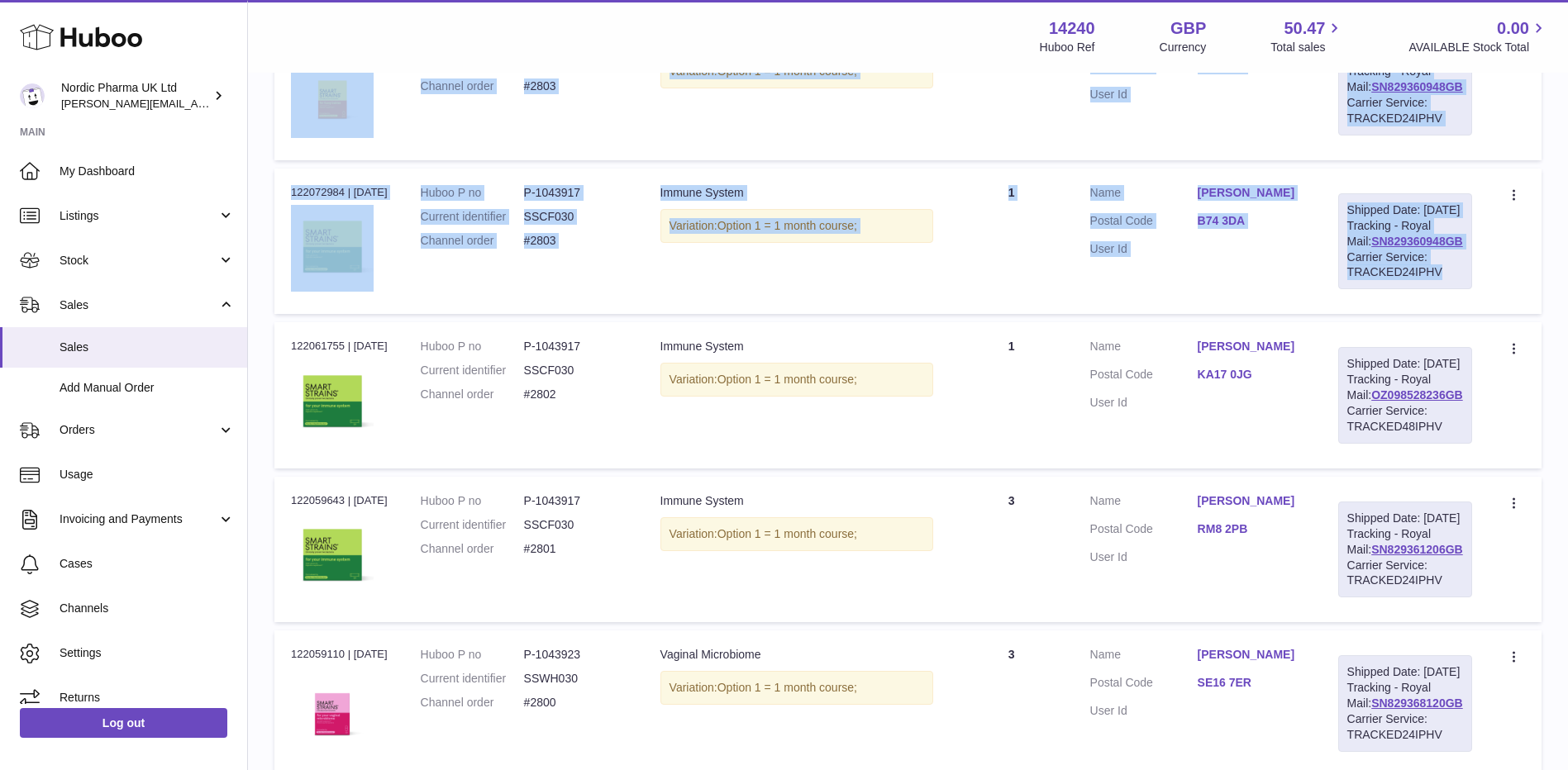
drag, startPoint x: 288, startPoint y: 341, endPoint x: 1503, endPoint y: 357, distance: 1215.1
copy tbody "122100020 | [DATE] Huboo P no P-1043917 Current identifier SSCF030 Channel orde…"
